Goal: Task Accomplishment & Management: Use online tool/utility

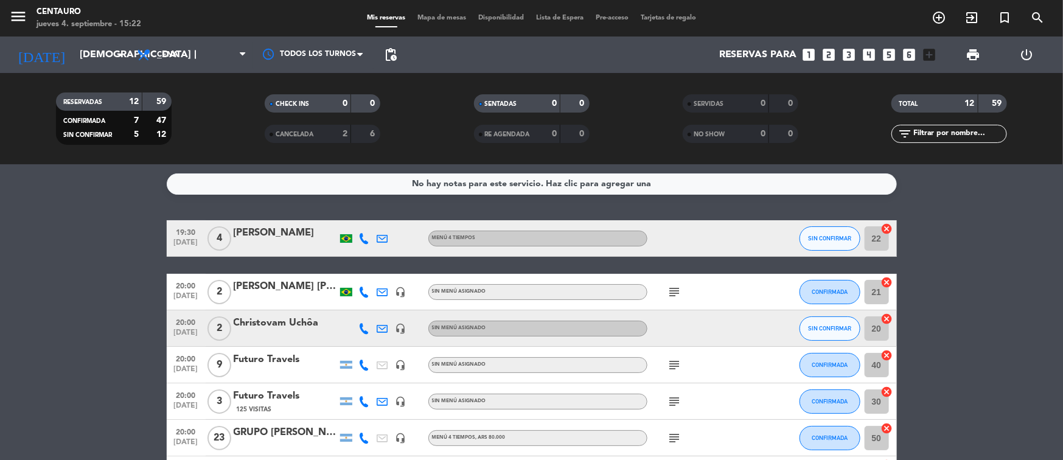
click at [439, 16] on span "Mapa de mesas" at bounding box center [441, 18] width 61 height 7
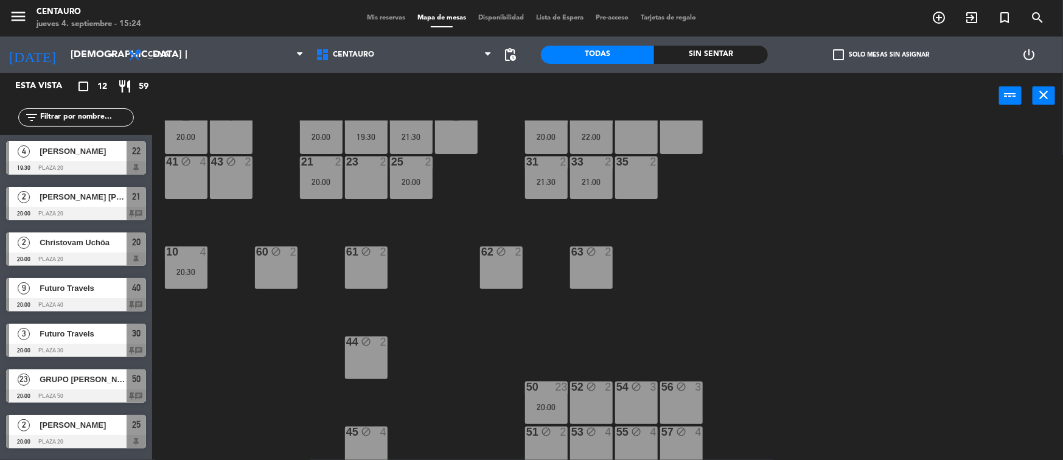
click at [390, 24] on div "menu Centauro jueves 4. septiembre - 15:24 Mis reservas Mapa de mesas Disponibi…" at bounding box center [531, 18] width 1063 height 37
click at [387, 18] on span "Mis reservas" at bounding box center [386, 18] width 51 height 7
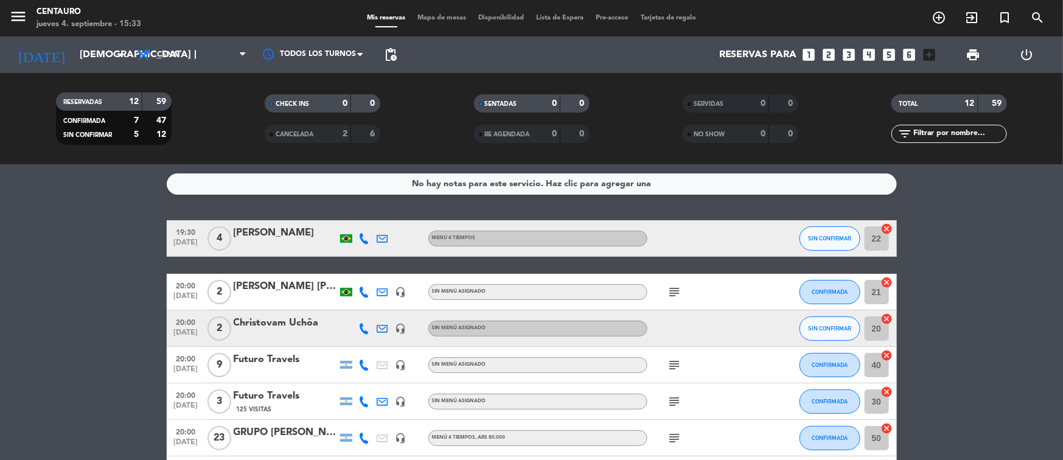
click at [438, 16] on span "Mapa de mesas" at bounding box center [441, 18] width 61 height 7
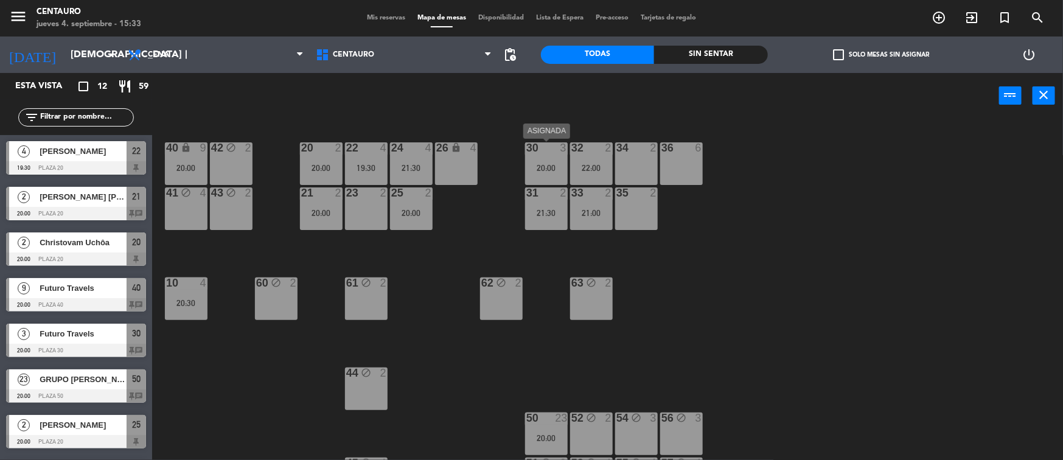
click at [558, 160] on div "30 3 20:00" at bounding box center [546, 163] width 43 height 43
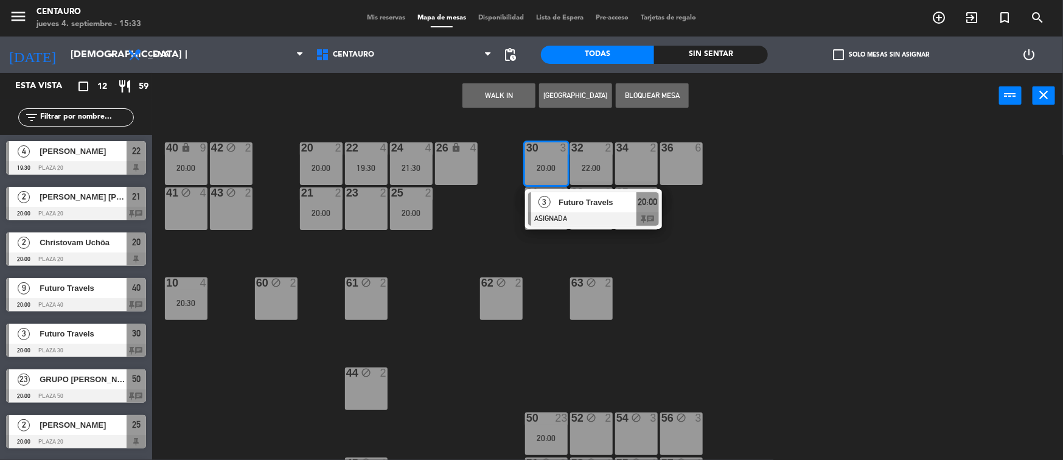
click at [428, 253] on div "20 2 20:00 22 4 19:30 24 4 21:30 26 lock 4 40 lock 9 20:00 42 block 2 30 3 20:0…" at bounding box center [613, 291] width 901 height 341
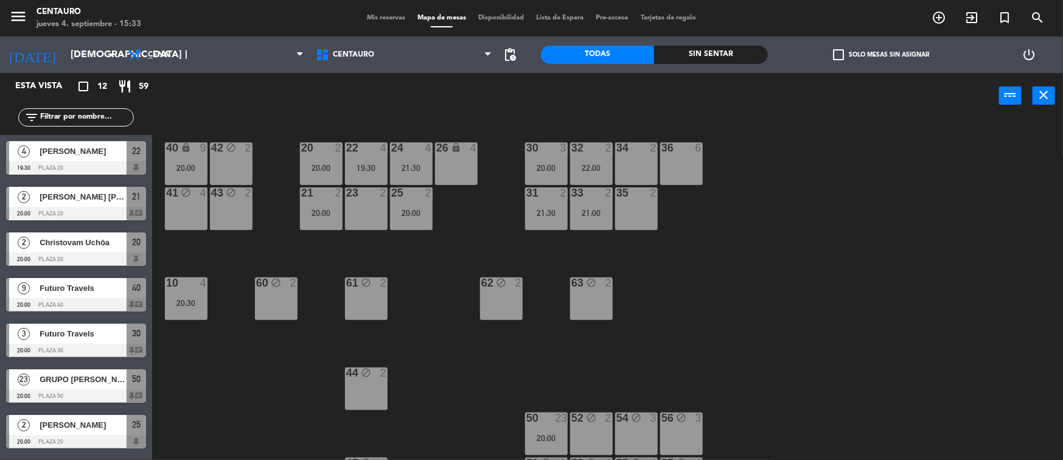
click at [590, 209] on div "21:00" at bounding box center [591, 213] width 43 height 9
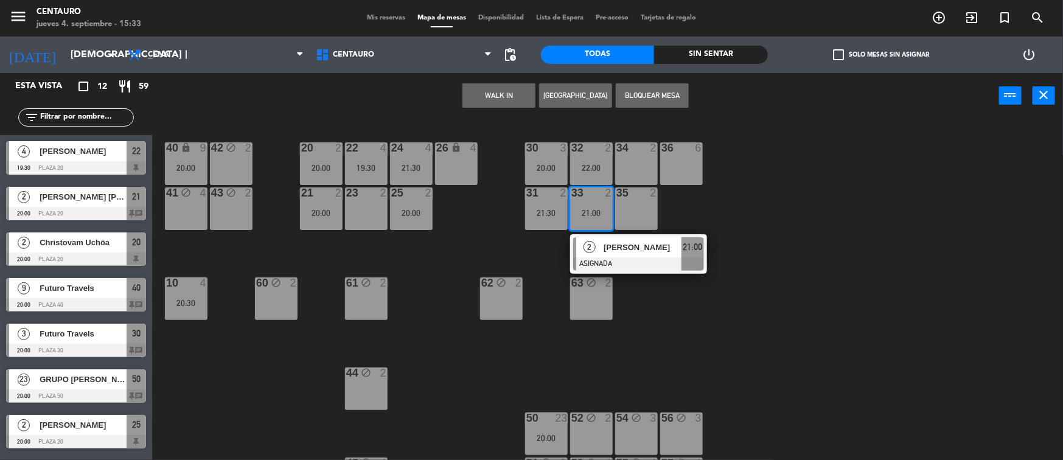
click at [366, 217] on div "23 2" at bounding box center [366, 208] width 43 height 43
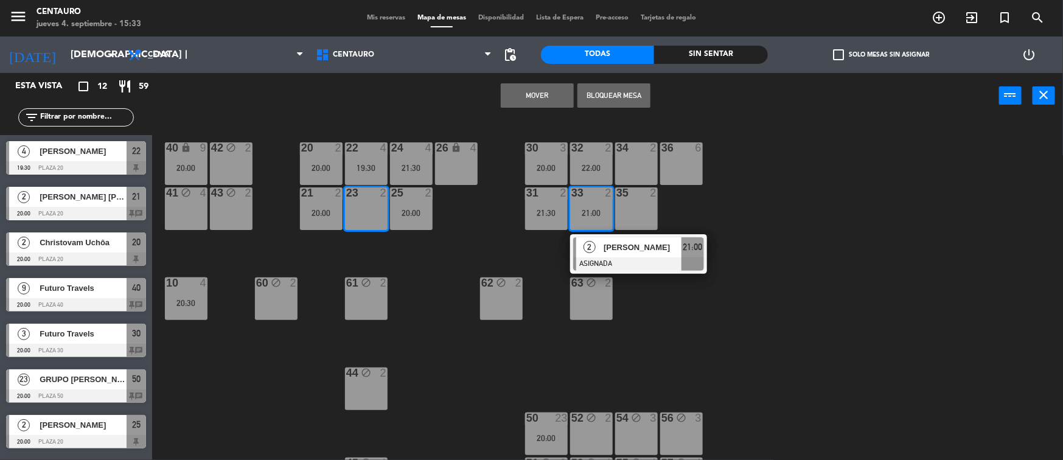
click at [516, 111] on div "Mover Bloquear Mesa power_input close" at bounding box center [575, 96] width 847 height 46
click at [522, 101] on button "Mover" at bounding box center [537, 95] width 73 height 24
